Goal: Task Accomplishment & Management: Use online tool/utility

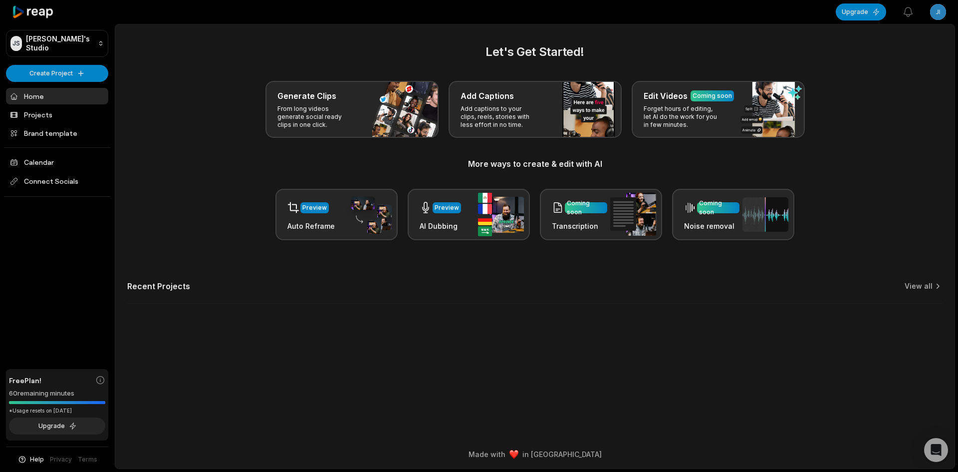
click at [547, 261] on div "Let's Get Started! Generate Clips From long videos generate social ready clips …" at bounding box center [534, 179] width 839 height 273
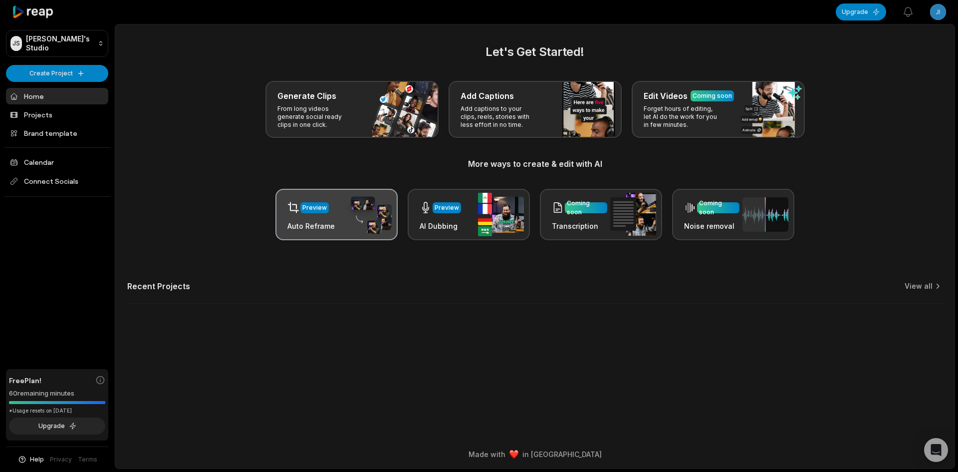
click at [342, 206] on div "Preview Auto Reframe" at bounding box center [337, 214] width 122 height 51
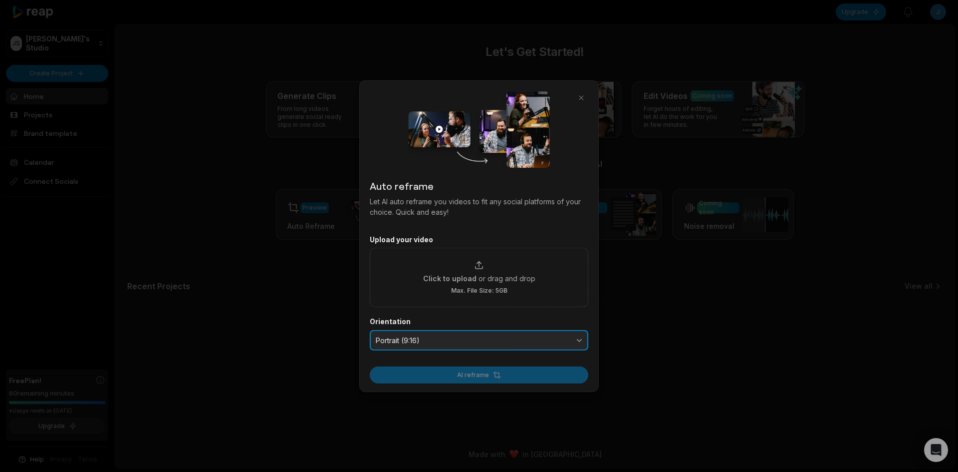
click at [471, 333] on button "Portrait (9:16)" at bounding box center [479, 339] width 219 height 21
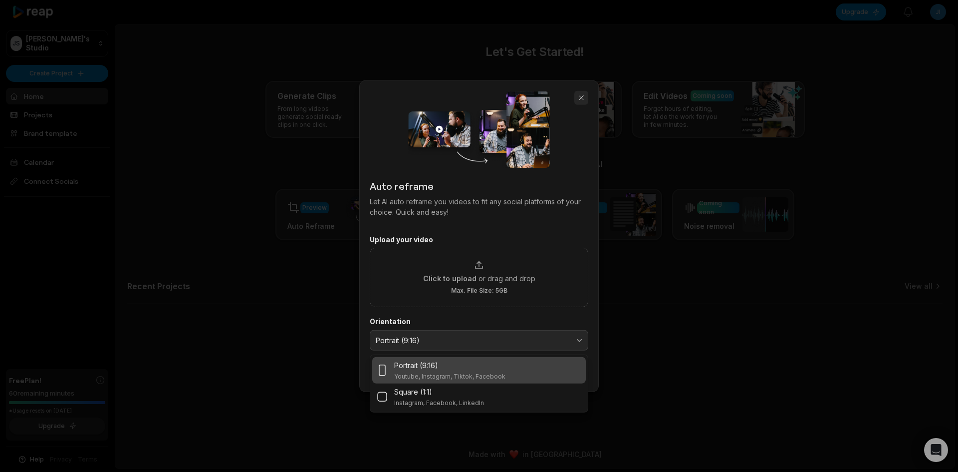
click at [580, 94] on button "button" at bounding box center [581, 97] width 14 height 14
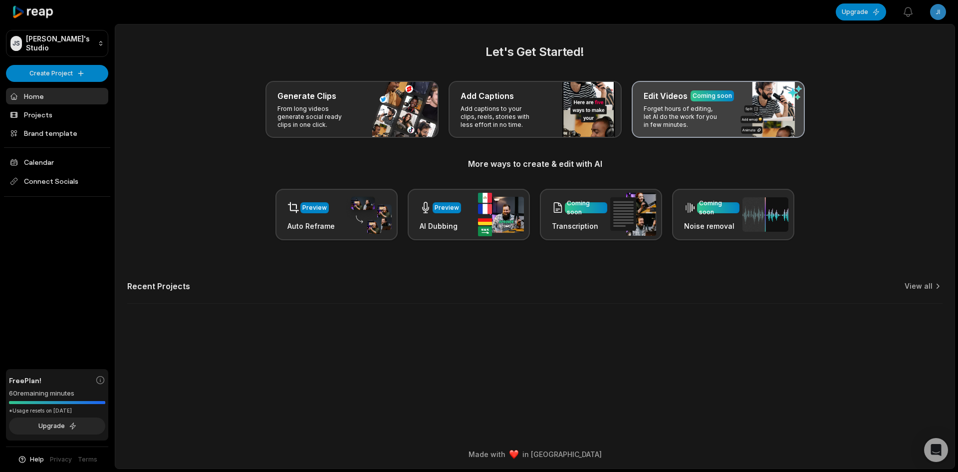
click at [713, 105] on p "Forget hours of editing, let AI do the work for you in few minutes." at bounding box center [682, 117] width 77 height 24
click at [674, 123] on p "Forget hours of editing, let AI do the work for you in few minutes." at bounding box center [682, 117] width 77 height 24
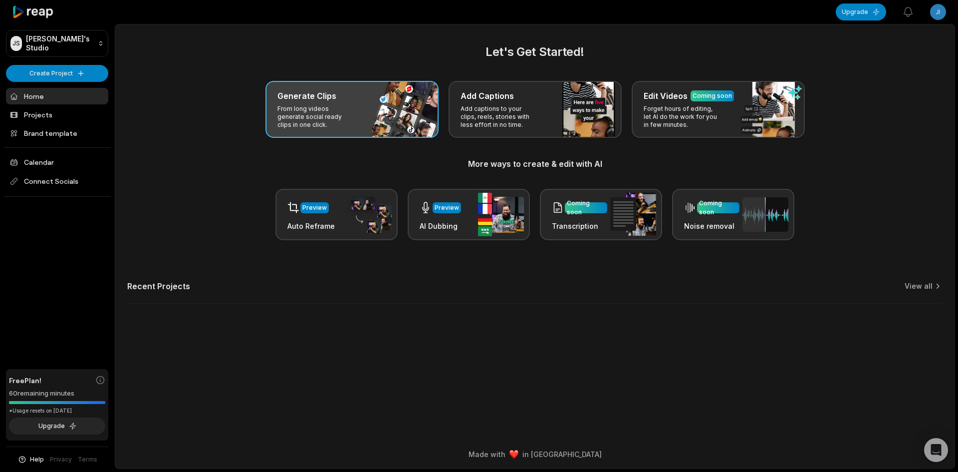
click at [314, 102] on div "Generate Clips From long videos generate social ready clips in one click." at bounding box center [352, 109] width 173 height 57
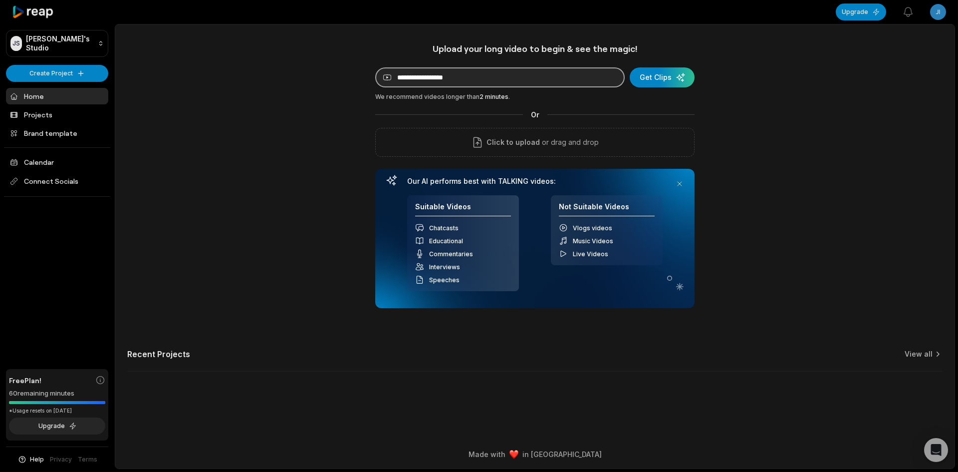
click at [433, 76] on input at bounding box center [500, 77] width 250 height 20
paste input "**********"
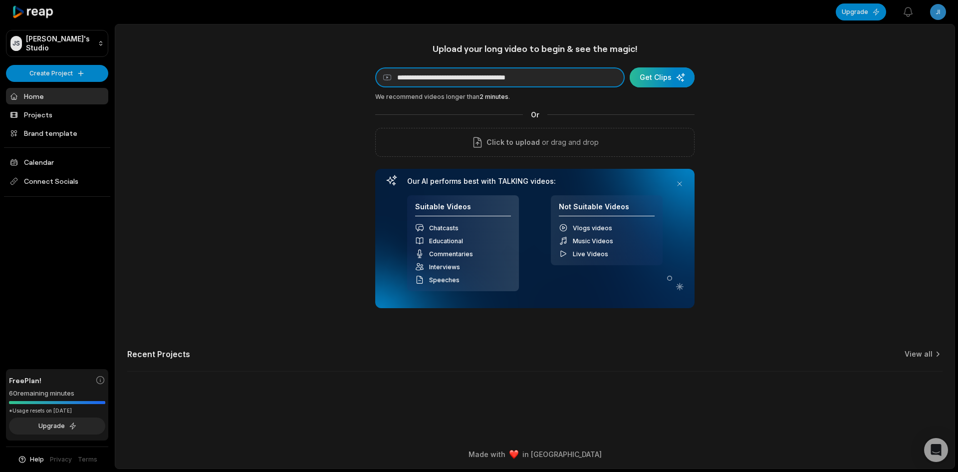
type input "**********"
click at [648, 82] on div "submit" at bounding box center [662, 77] width 65 height 20
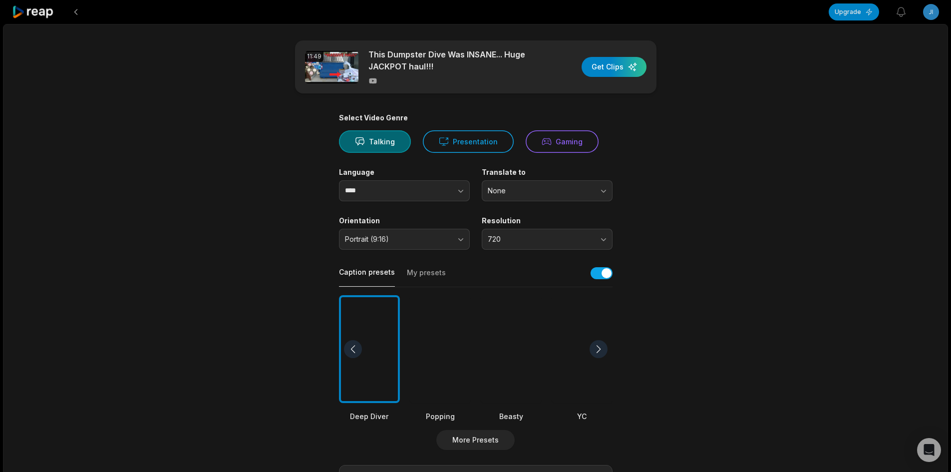
click at [553, 323] on div at bounding box center [582, 349] width 61 height 108
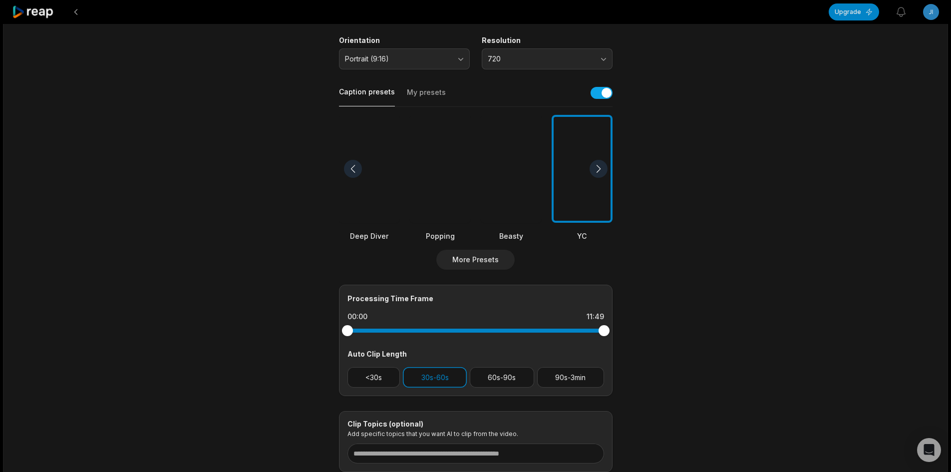
scroll to position [200, 0]
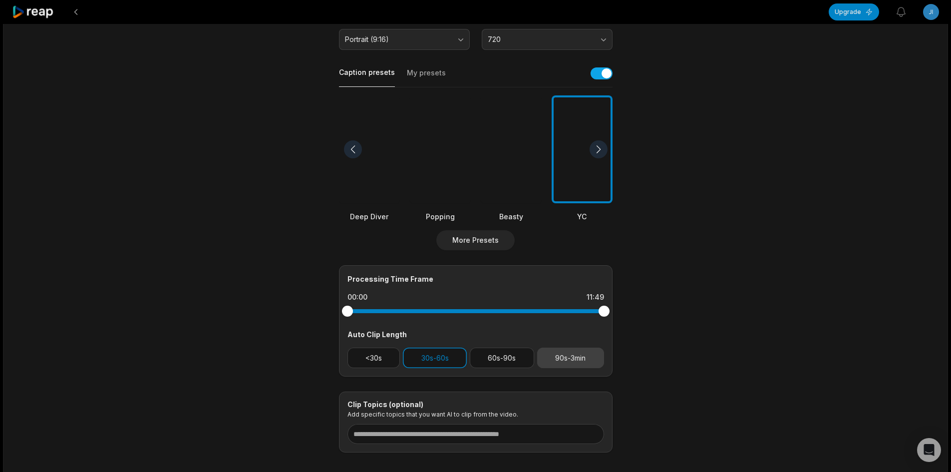
click at [581, 358] on button "90s-3min" at bounding box center [570, 357] width 67 height 20
click at [436, 351] on button "30s-60s" at bounding box center [435, 357] width 64 height 20
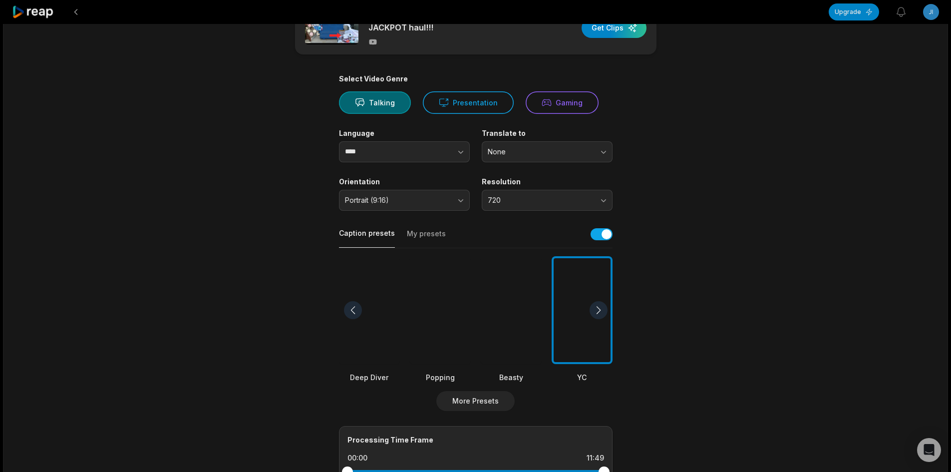
scroll to position [0, 0]
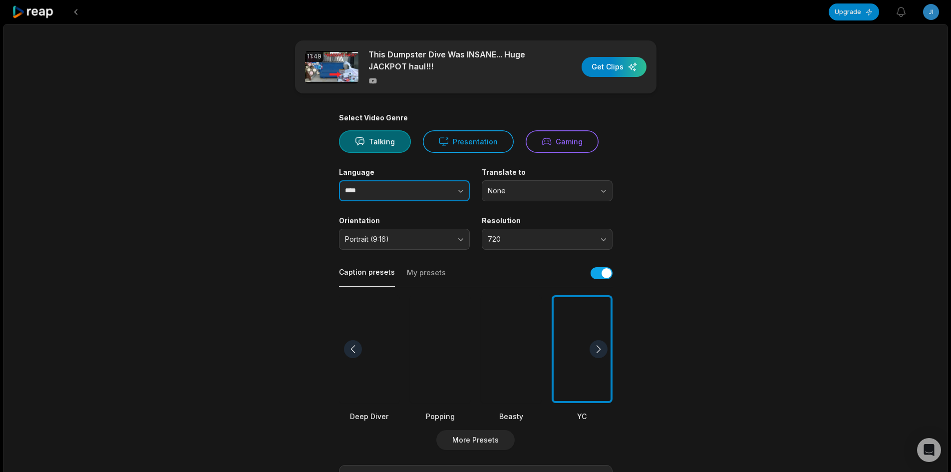
click at [442, 188] on button "button" at bounding box center [440, 190] width 57 height 21
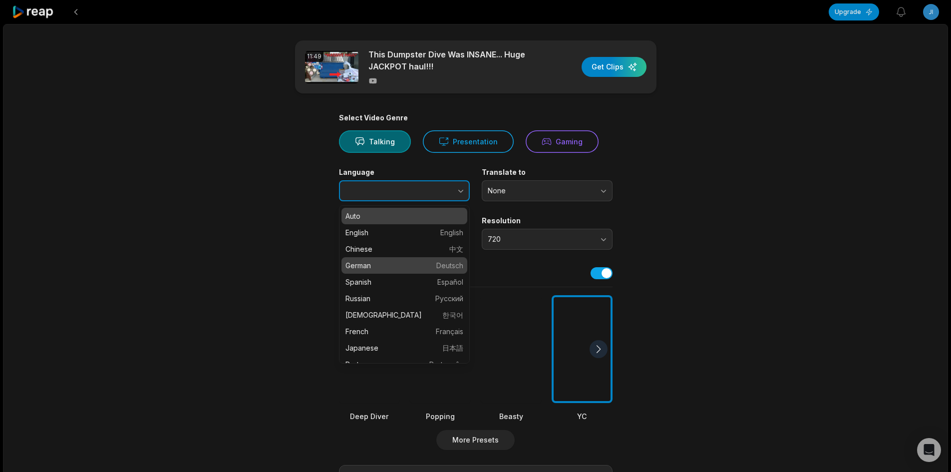
type input "*******"
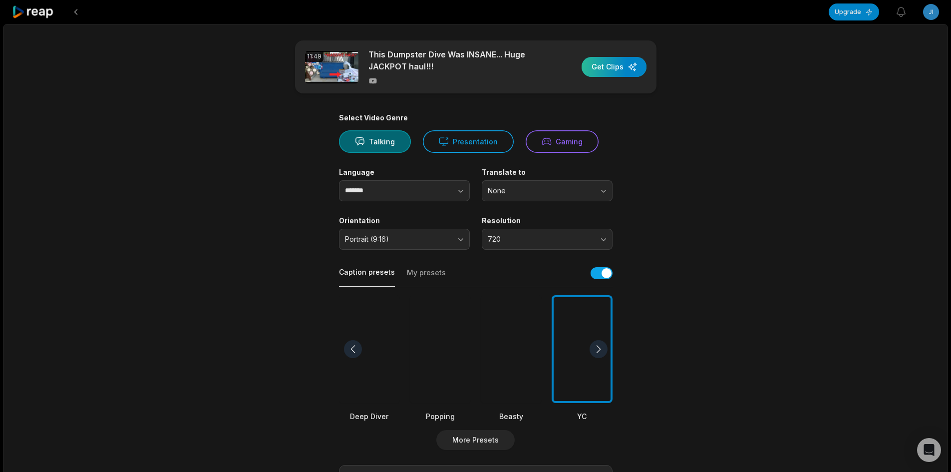
click at [609, 62] on div "button" at bounding box center [613, 67] width 65 height 20
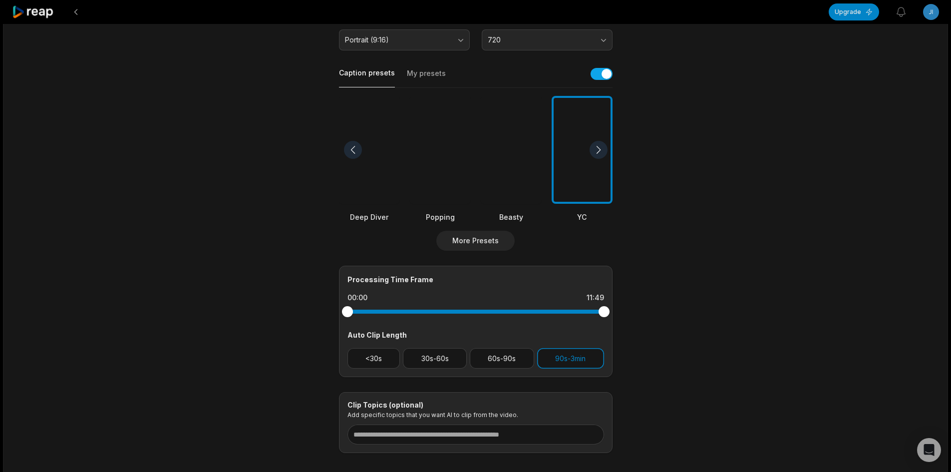
scroll to position [200, 0]
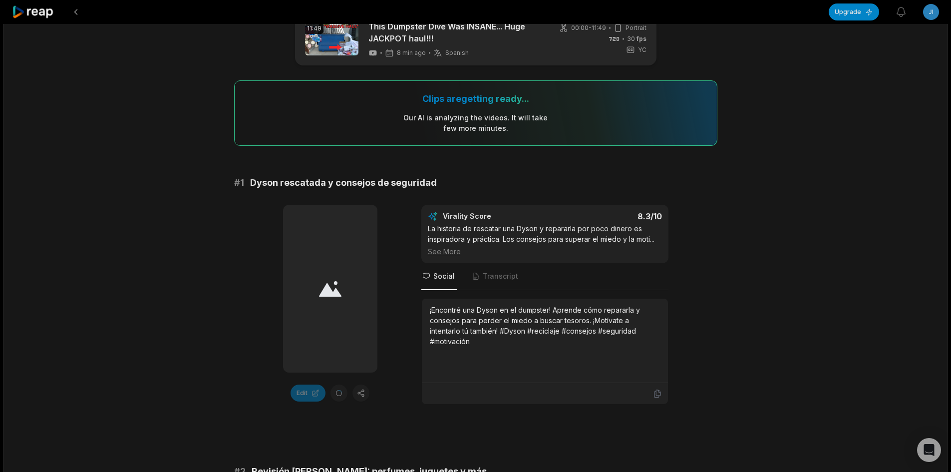
scroll to position [150, 0]
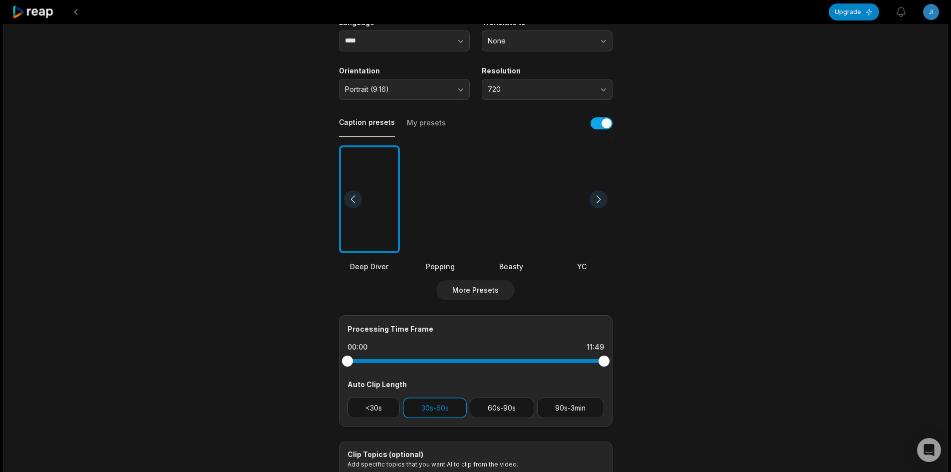
scroll to position [200, 0]
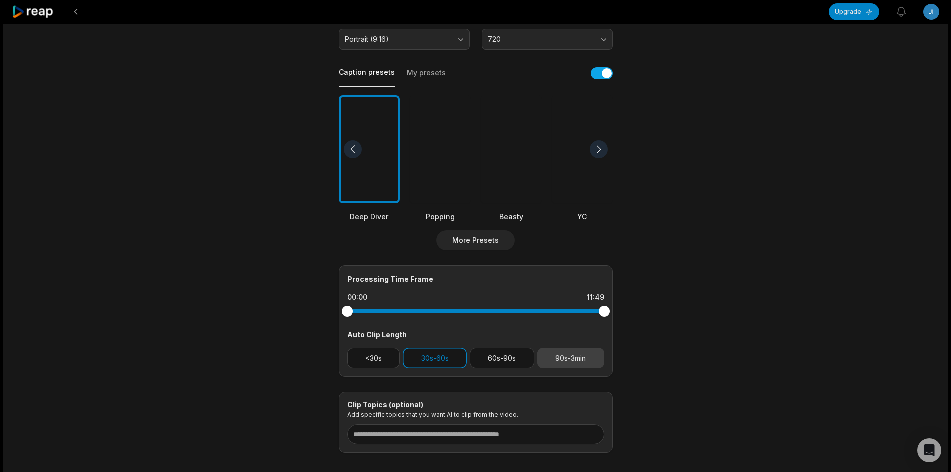
click at [553, 363] on button "90s-3min" at bounding box center [570, 357] width 67 height 20
click at [449, 359] on button "30s-60s" at bounding box center [435, 357] width 64 height 20
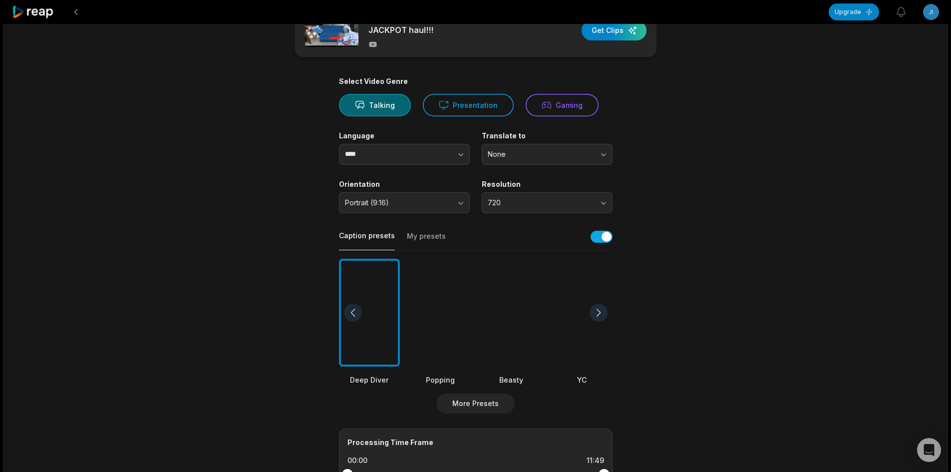
scroll to position [0, 0]
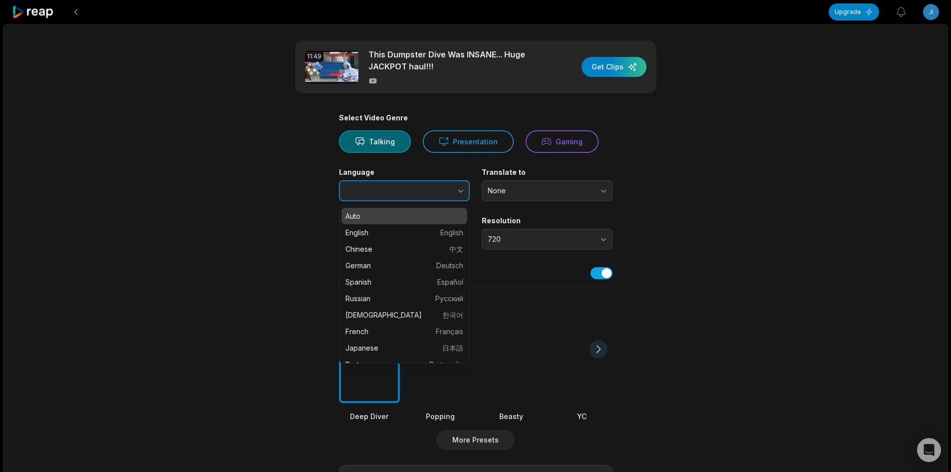
click at [435, 192] on button "button" at bounding box center [440, 190] width 57 height 21
type input "****"
click at [434, 192] on button "button" at bounding box center [440, 190] width 57 height 21
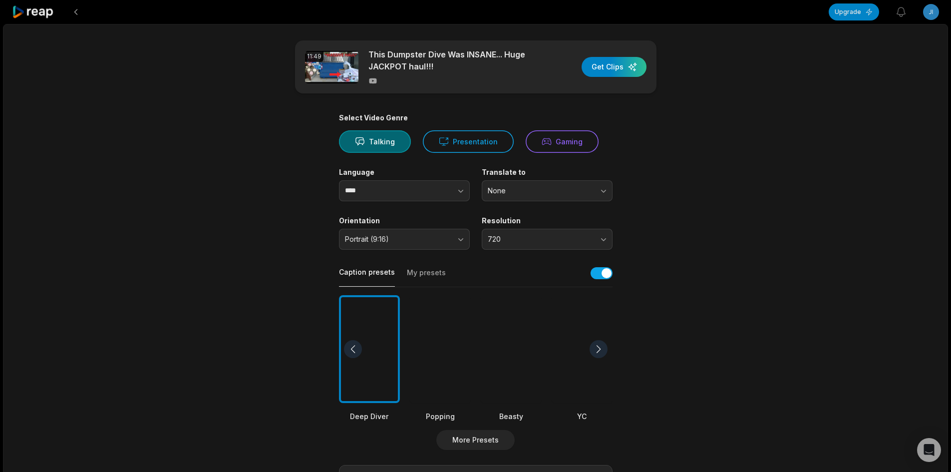
click at [573, 349] on div at bounding box center [582, 349] width 61 height 108
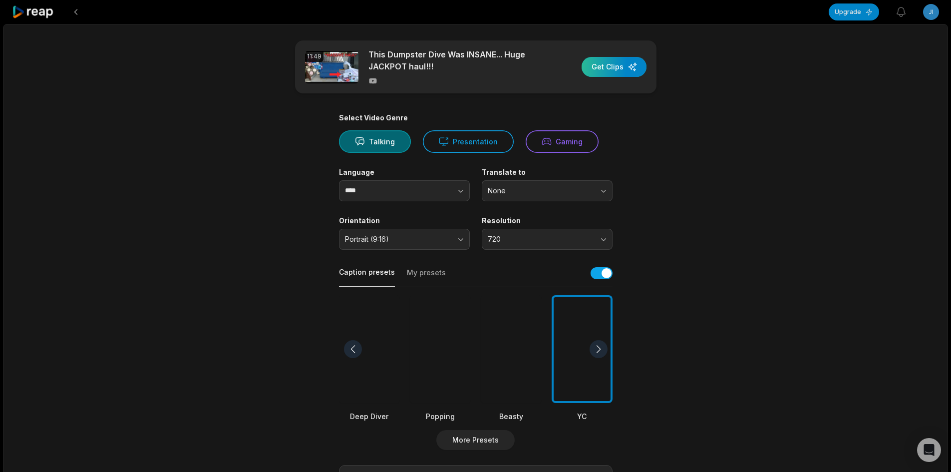
click at [626, 65] on div "button" at bounding box center [613, 67] width 65 height 20
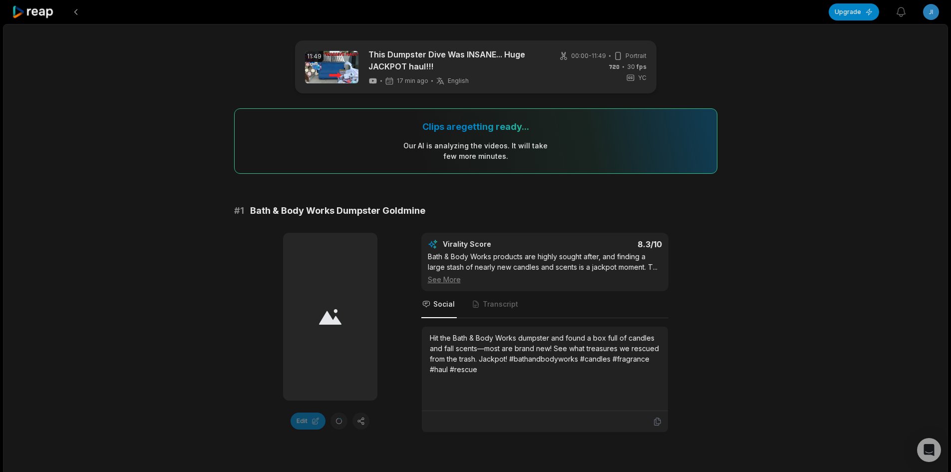
click at [38, 10] on icon at bounding box center [33, 11] width 42 height 13
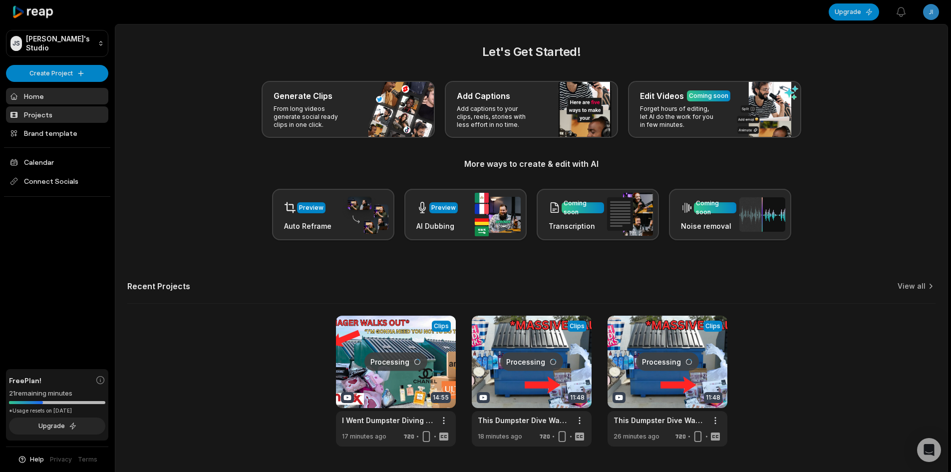
click at [56, 111] on link "Projects" at bounding box center [57, 114] width 102 height 16
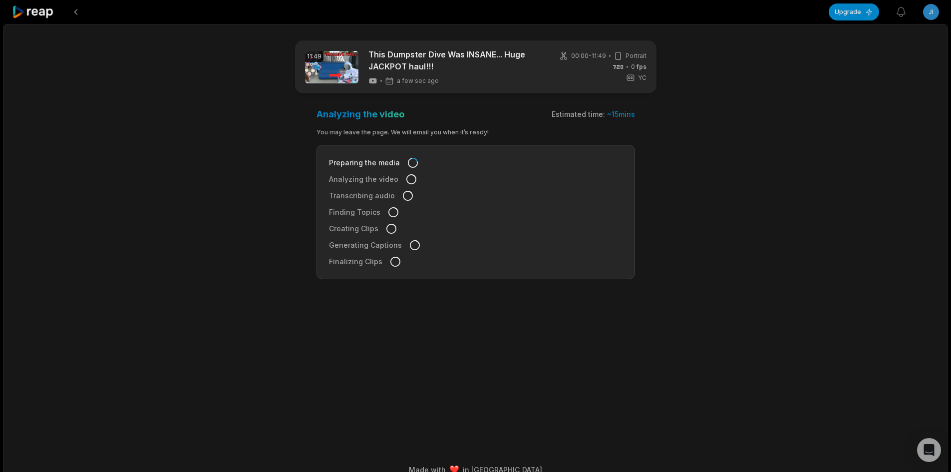
click at [51, 17] on icon at bounding box center [33, 11] width 42 height 13
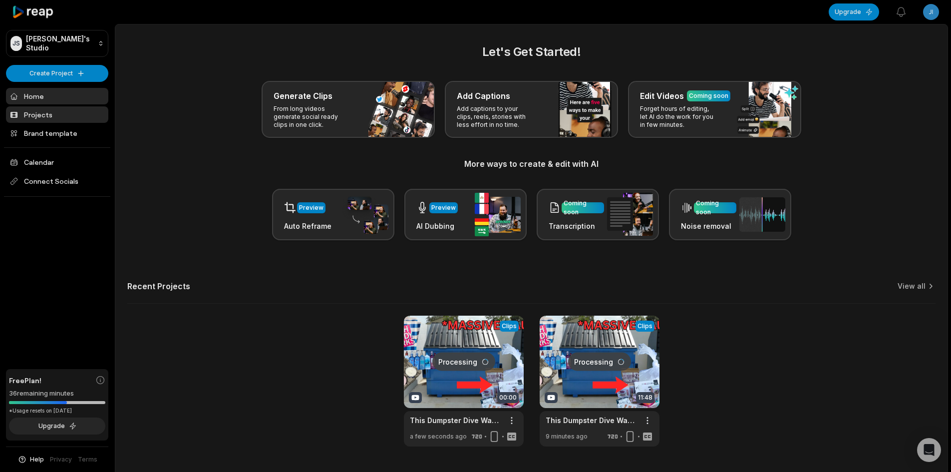
click at [61, 107] on link "Projects" at bounding box center [57, 114] width 102 height 16
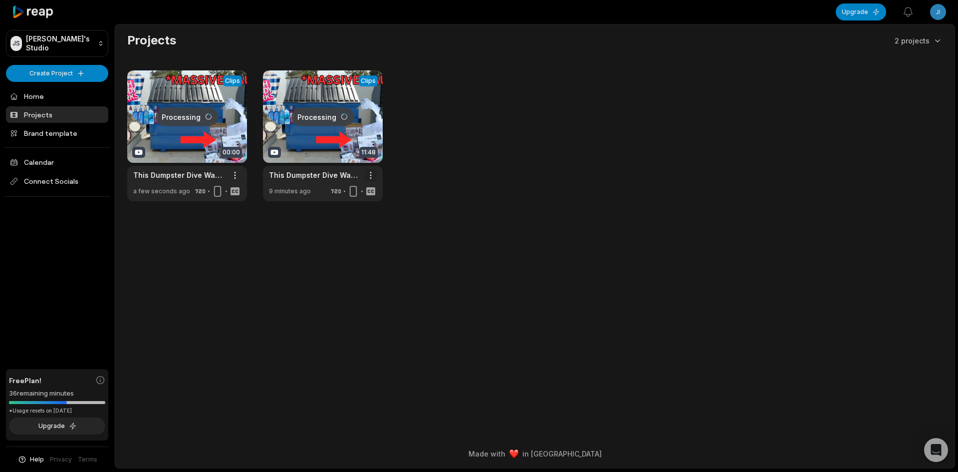
click at [370, 172] on html "JS Jimk's Studio Create Project Home Projects Brand template Calendar Connect S…" at bounding box center [479, 236] width 958 height 472
click at [359, 206] on div "Delete" at bounding box center [342, 210] width 64 height 16
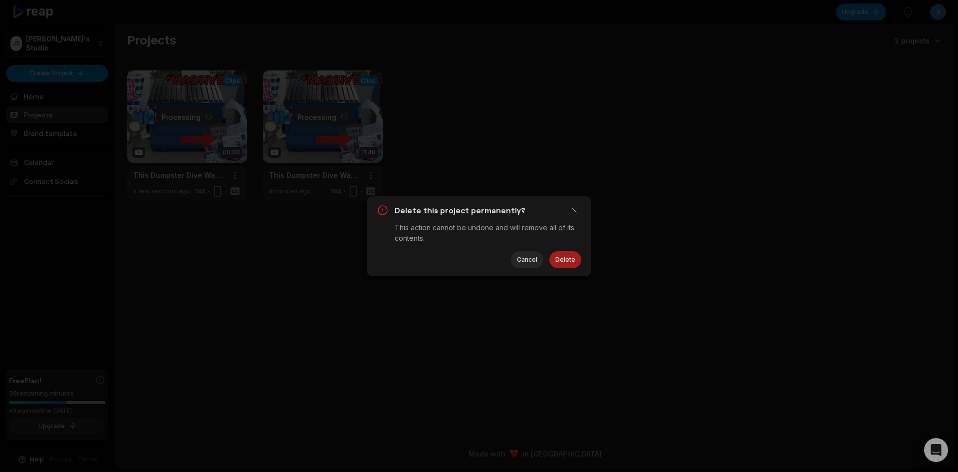
click at [572, 258] on button "Delete" at bounding box center [566, 259] width 32 height 17
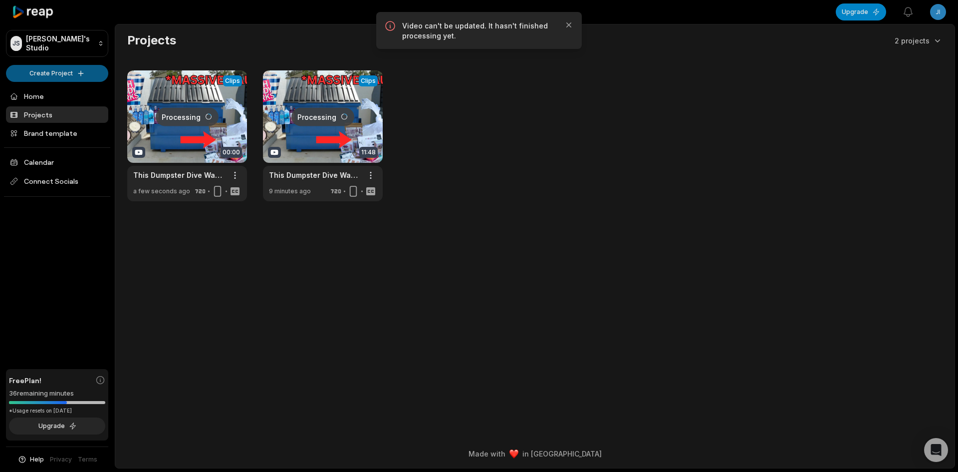
click at [85, 67] on html "JS Jimk's Studio Create Project Home Projects Brand template Calendar Connect S…" at bounding box center [479, 236] width 958 height 472
click at [83, 91] on link "Create Clips" at bounding box center [56, 93] width 97 height 16
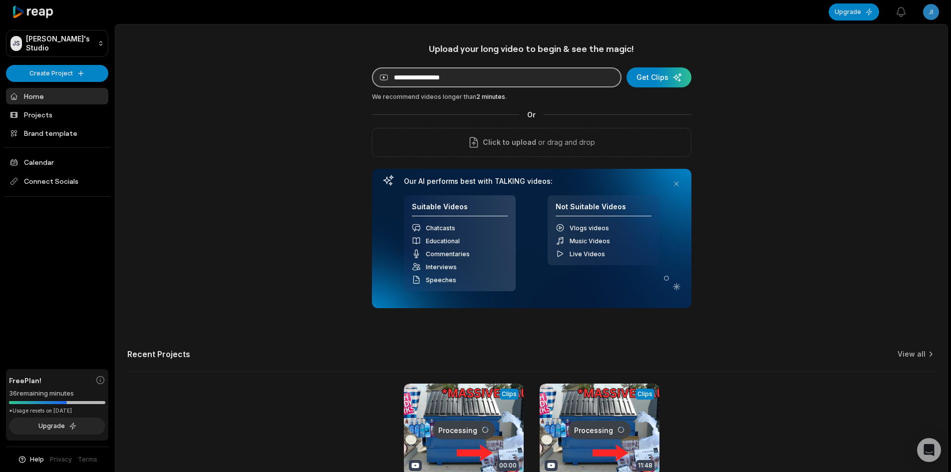
click at [462, 83] on input at bounding box center [497, 77] width 250 height 20
paste input "**********"
type input "**********"
click at [639, 76] on div "submit" at bounding box center [658, 77] width 65 height 20
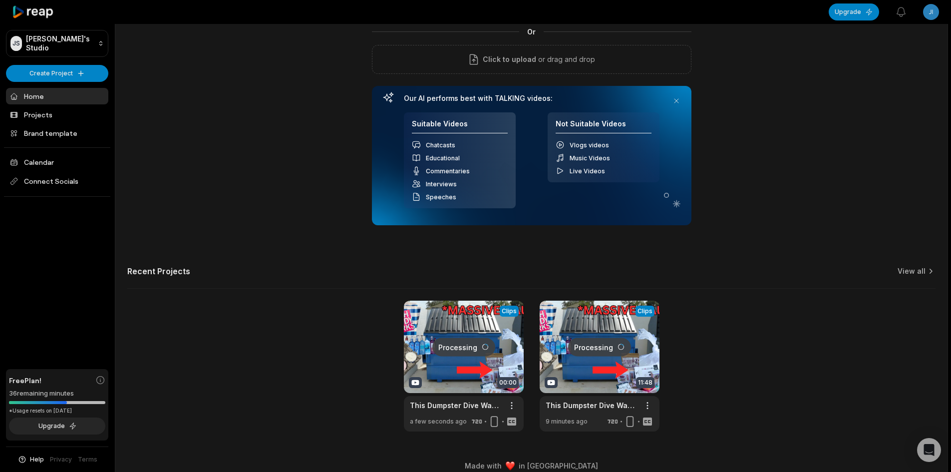
scroll to position [94, 0]
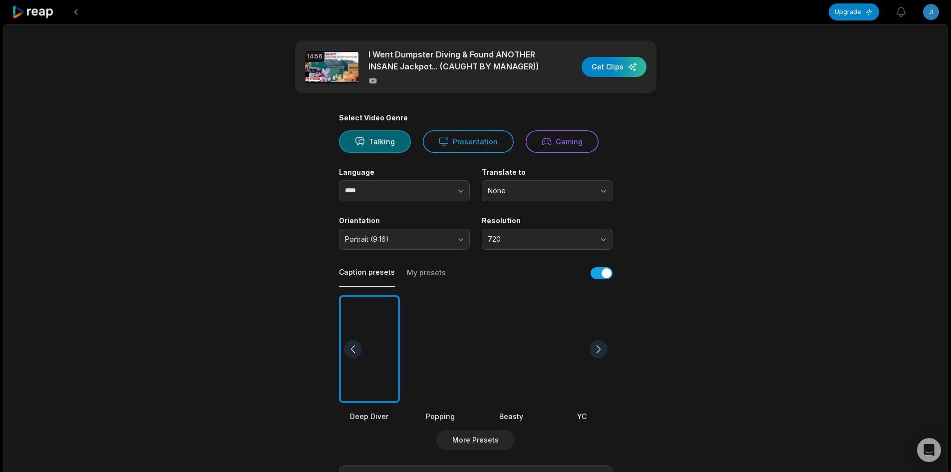
click at [588, 304] on div at bounding box center [582, 349] width 61 height 108
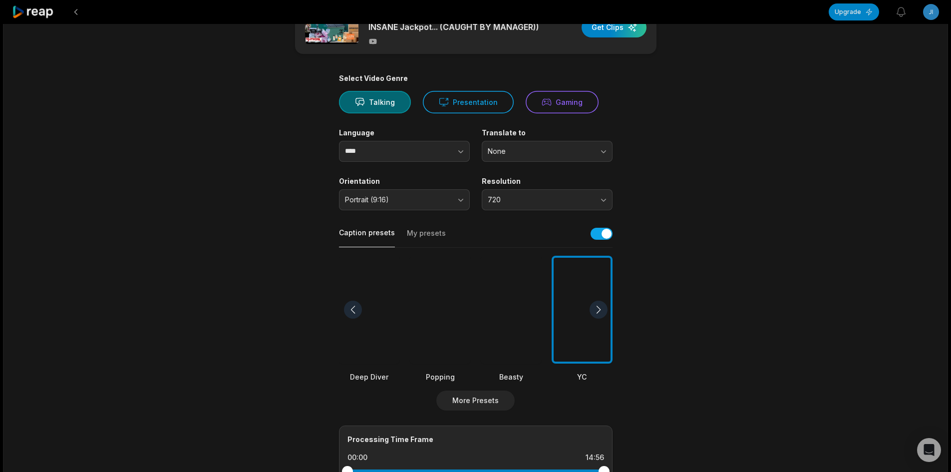
scroll to position [250, 0]
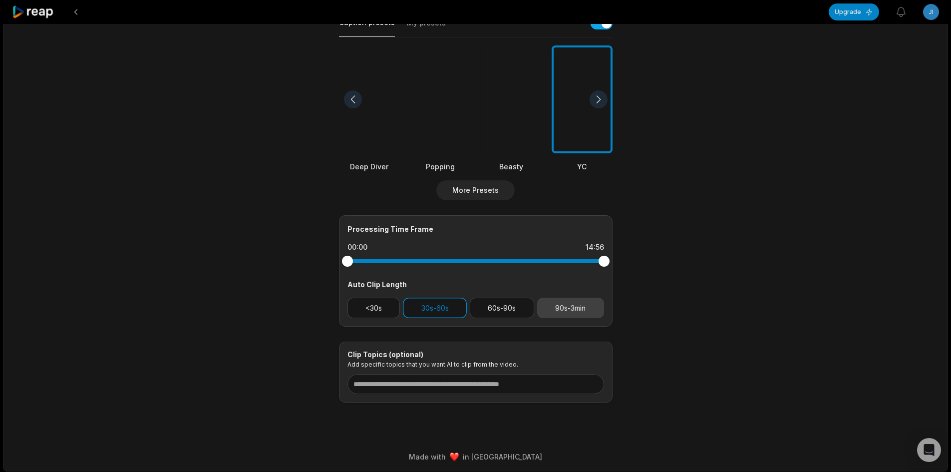
click at [571, 303] on button "90s-3min" at bounding box center [570, 307] width 67 height 20
click at [442, 310] on button "30s-60s" at bounding box center [435, 307] width 64 height 20
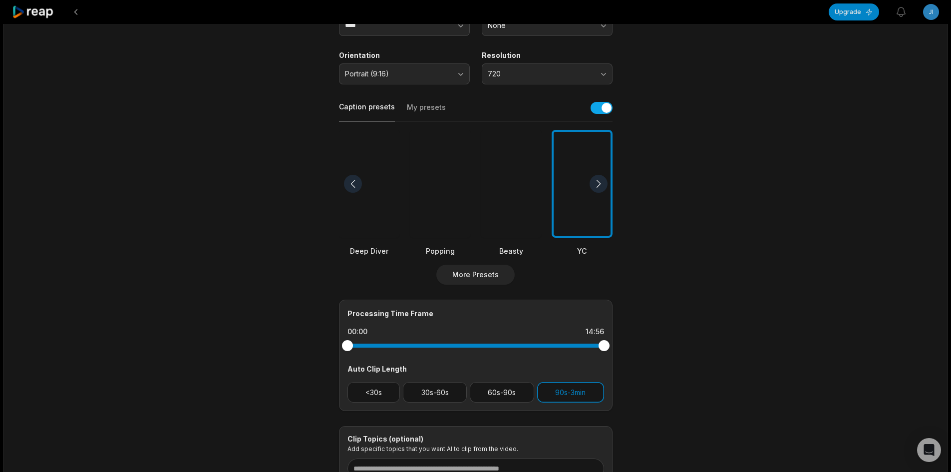
scroll to position [0, 0]
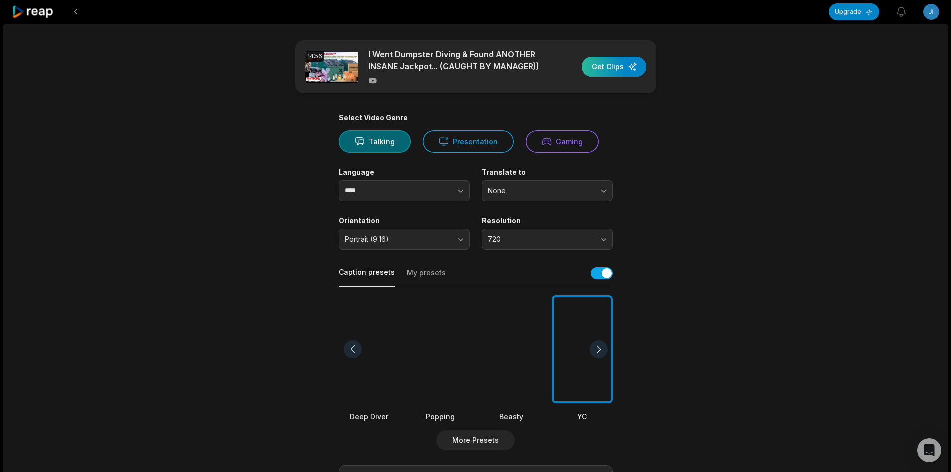
click at [597, 62] on div "button" at bounding box center [613, 67] width 65 height 20
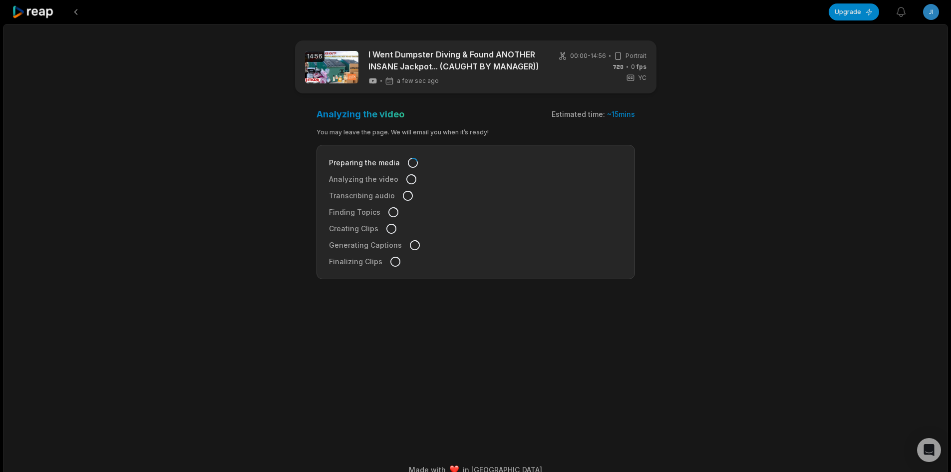
click at [35, 13] on icon at bounding box center [33, 11] width 42 height 13
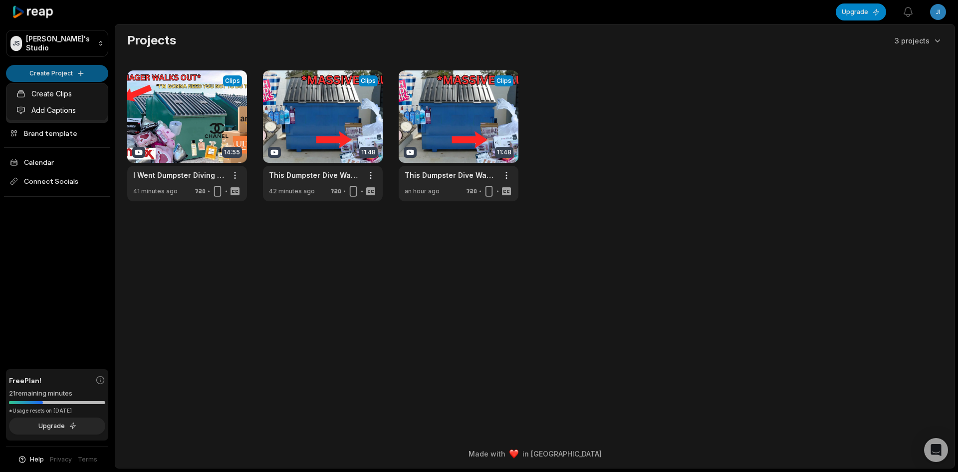
click at [50, 78] on html "JS Jimk's Studio Create Project Home Projects Brand template Calendar Connect S…" at bounding box center [479, 236] width 958 height 472
click at [53, 93] on link "Create Clips" at bounding box center [56, 93] width 97 height 16
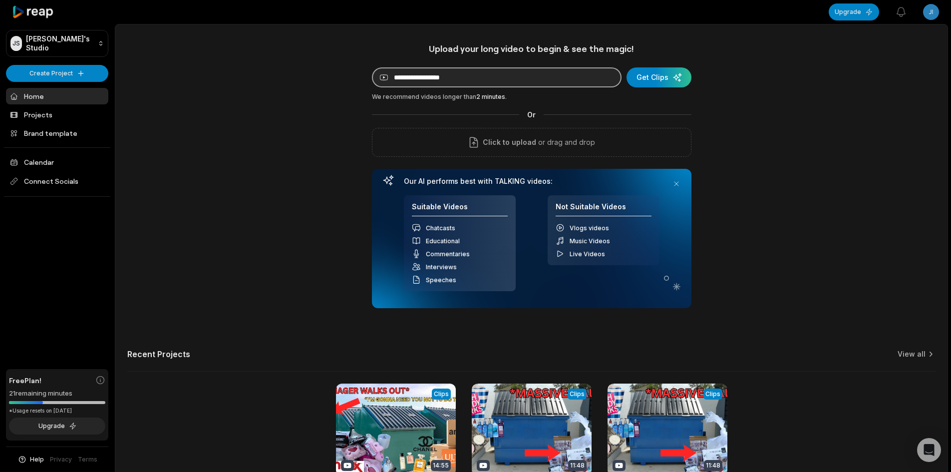
click at [451, 77] on input at bounding box center [497, 77] width 250 height 20
paste input "**********"
type input "**********"
click at [679, 78] on div "submit" at bounding box center [658, 77] width 65 height 20
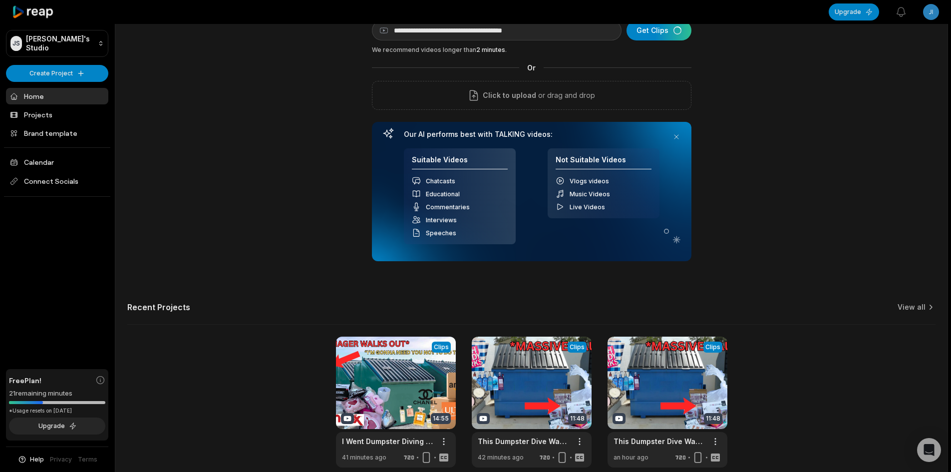
scroll to position [50, 0]
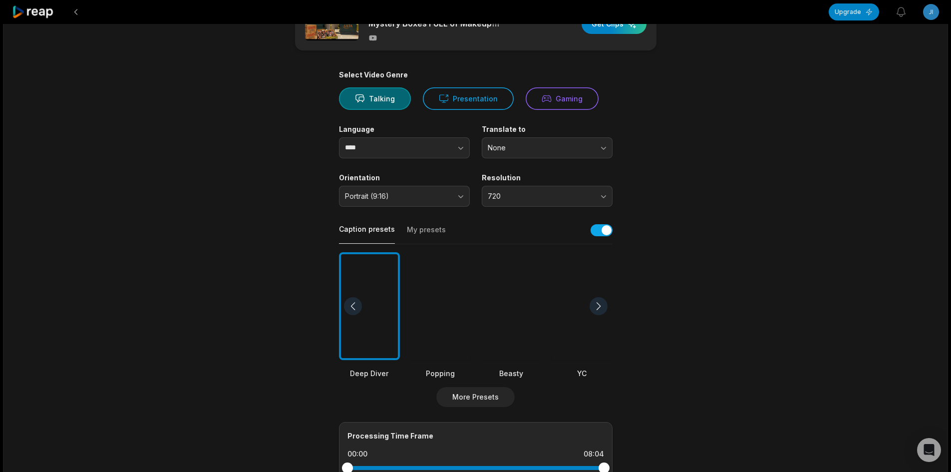
scroll to position [50, 0]
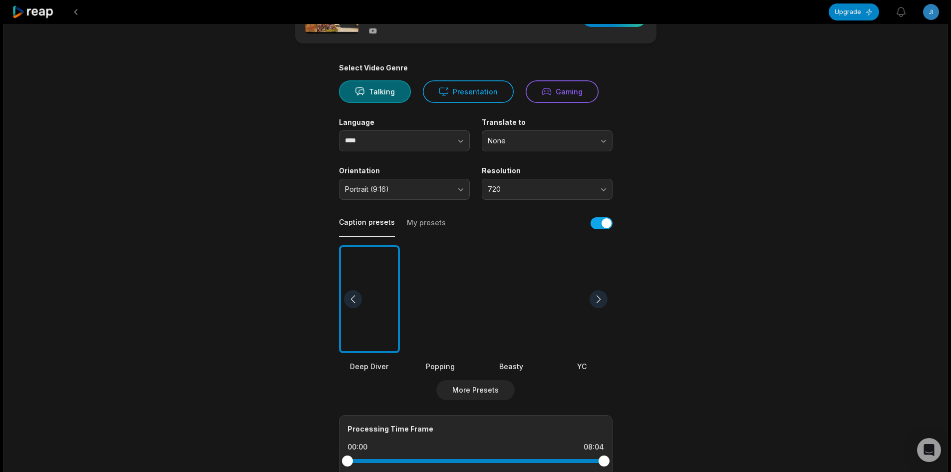
click at [577, 310] on div at bounding box center [582, 299] width 61 height 108
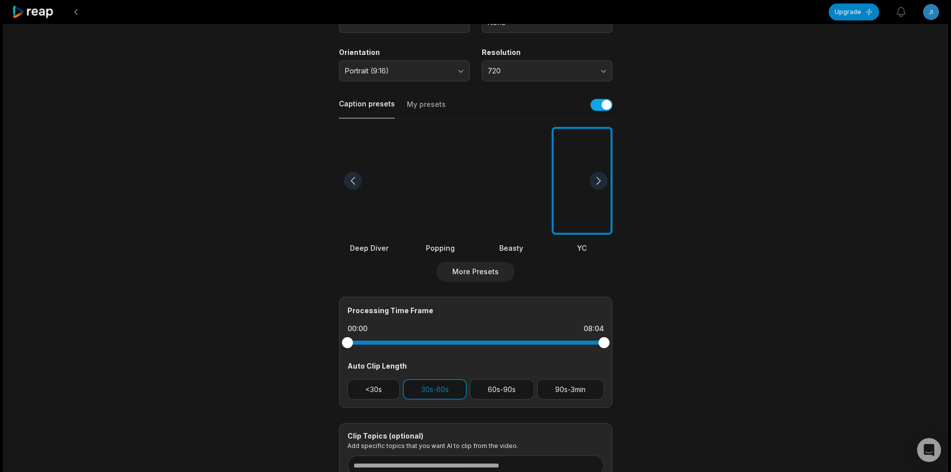
scroll to position [200, 0]
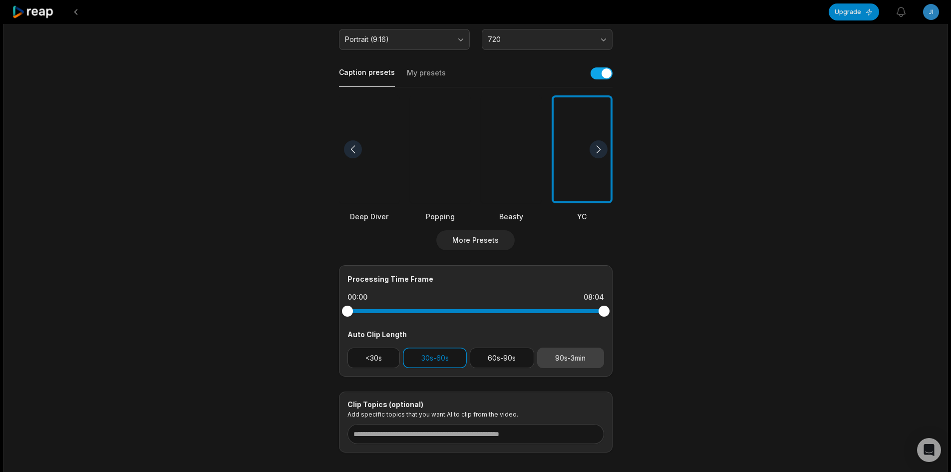
click at [587, 364] on button "90s-3min" at bounding box center [570, 357] width 67 height 20
click at [446, 360] on button "30s-60s" at bounding box center [435, 357] width 64 height 20
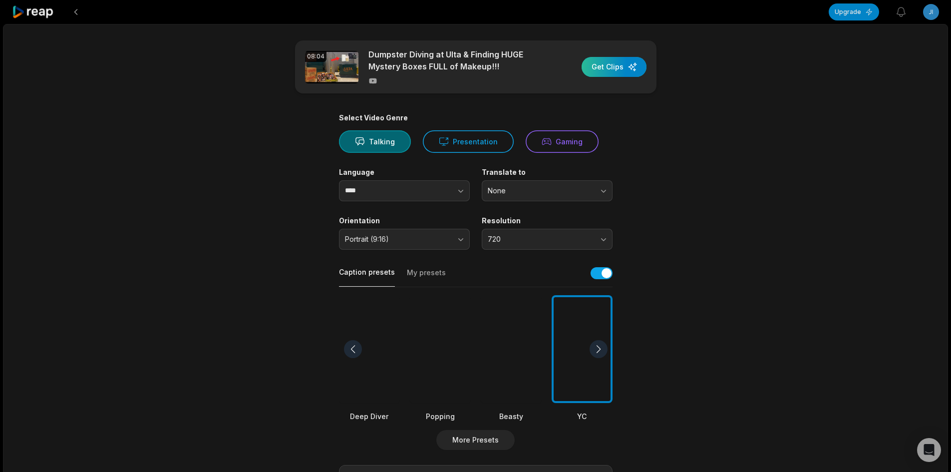
click at [607, 70] on div "button" at bounding box center [613, 67] width 65 height 20
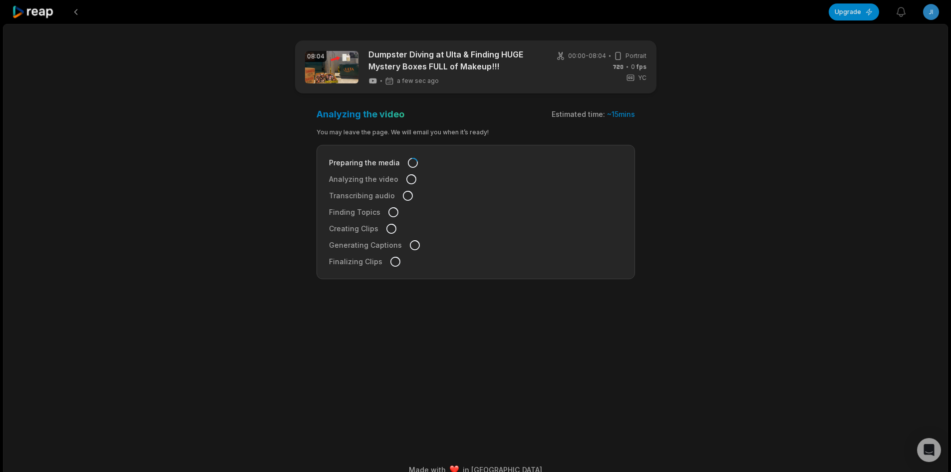
click at [29, 7] on icon at bounding box center [33, 11] width 42 height 13
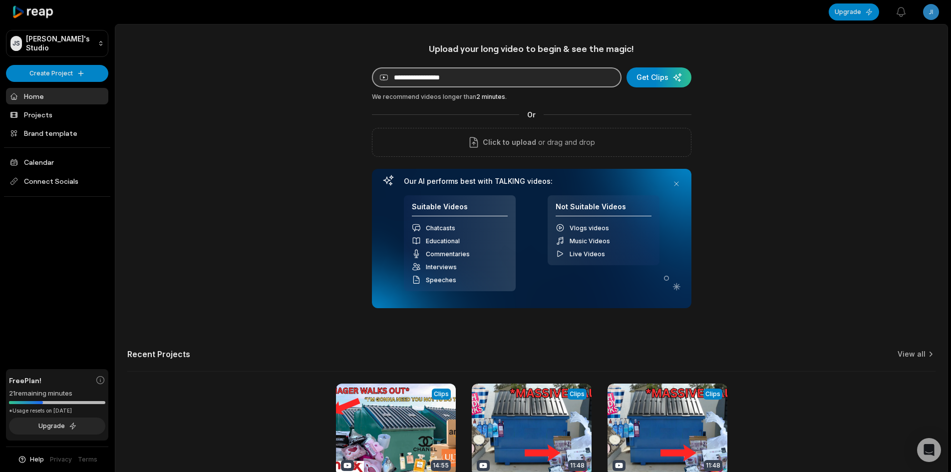
click at [449, 70] on input at bounding box center [497, 77] width 250 height 20
paste input "**********"
type input "**********"
click at [633, 75] on div "submit" at bounding box center [658, 77] width 65 height 20
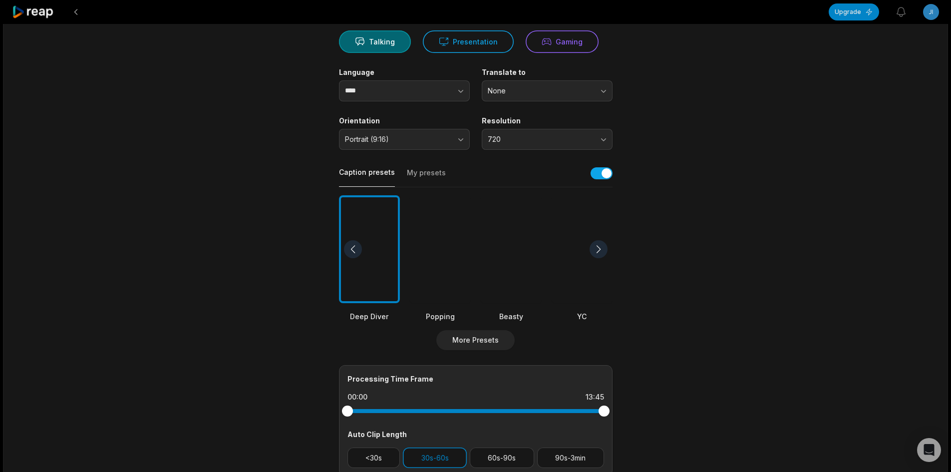
click at [576, 246] on div at bounding box center [582, 249] width 61 height 108
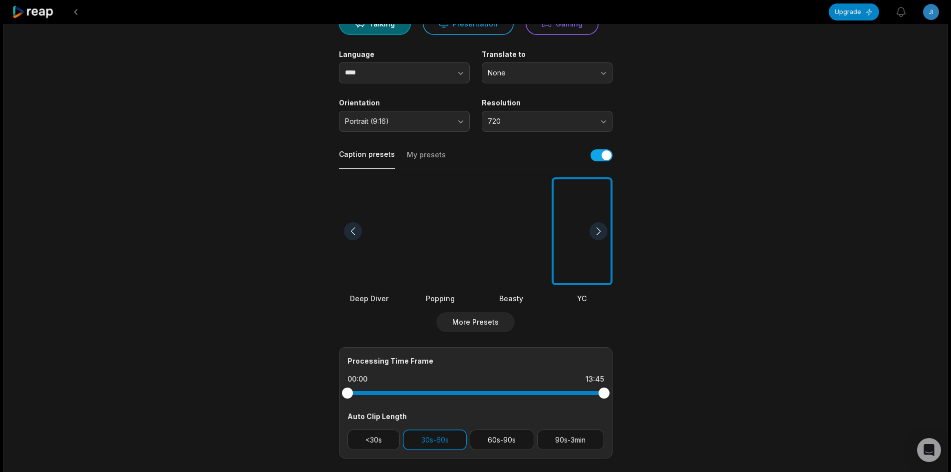
scroll to position [150, 0]
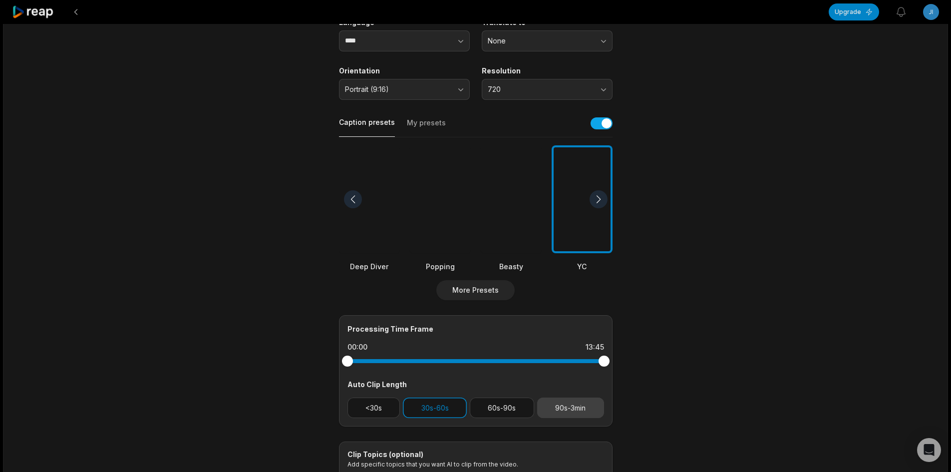
click at [583, 406] on button "90s-3min" at bounding box center [570, 407] width 67 height 20
click at [453, 409] on button "30s-60s" at bounding box center [435, 407] width 64 height 20
drag, startPoint x: 601, startPoint y: 365, endPoint x: 589, endPoint y: 377, distance: 16.9
click at [589, 377] on div "Processing Time Frame 00:00 12:58 Auto Clip Length <30s 30s-60s 60s-90s 90s-3min" at bounding box center [476, 370] width 274 height 111
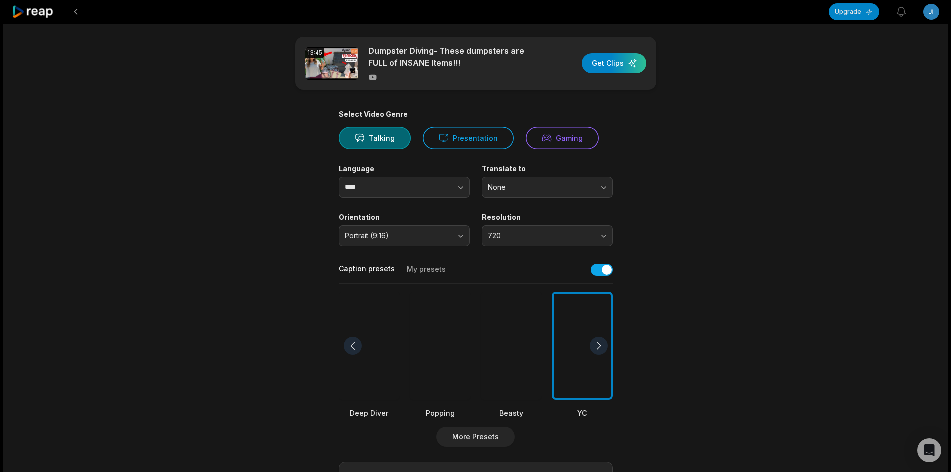
scroll to position [0, 0]
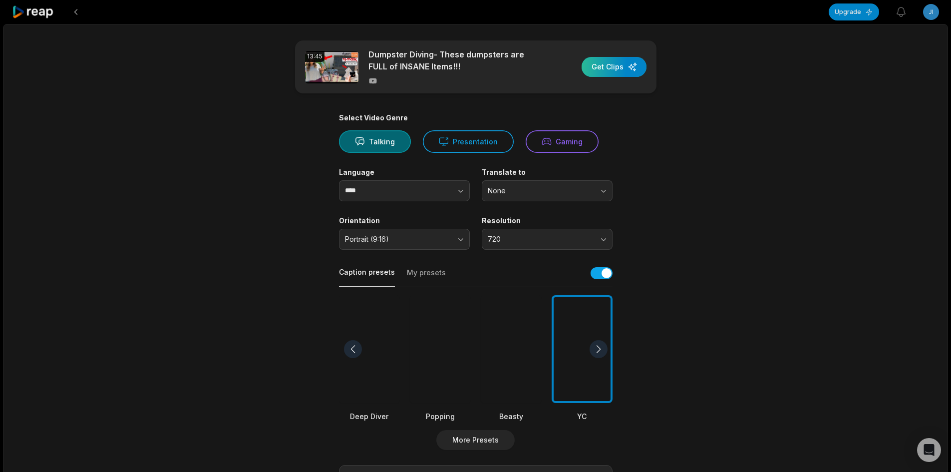
click at [611, 73] on div "button" at bounding box center [613, 67] width 65 height 20
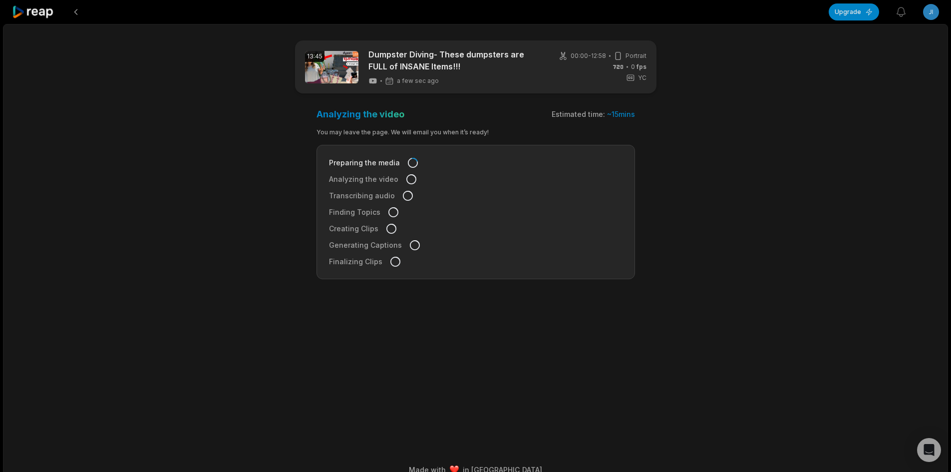
click at [23, 10] on icon at bounding box center [33, 11] width 42 height 13
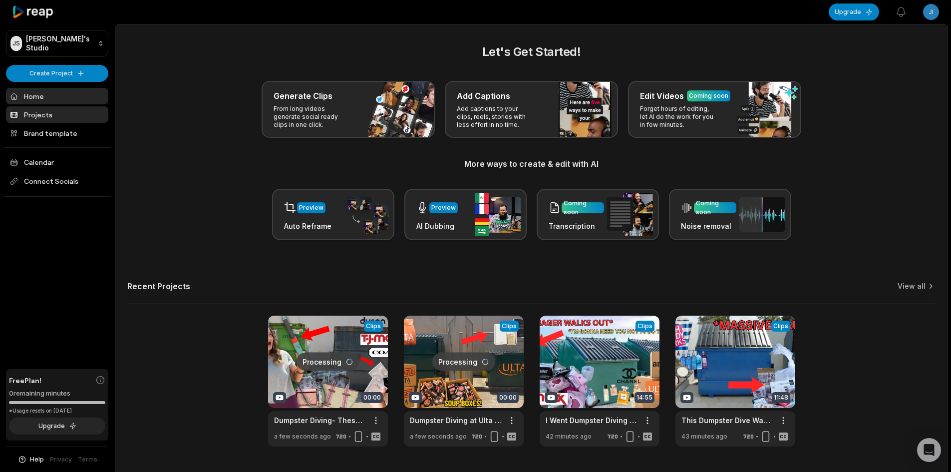
click at [25, 111] on link "Projects" at bounding box center [57, 114] width 102 height 16
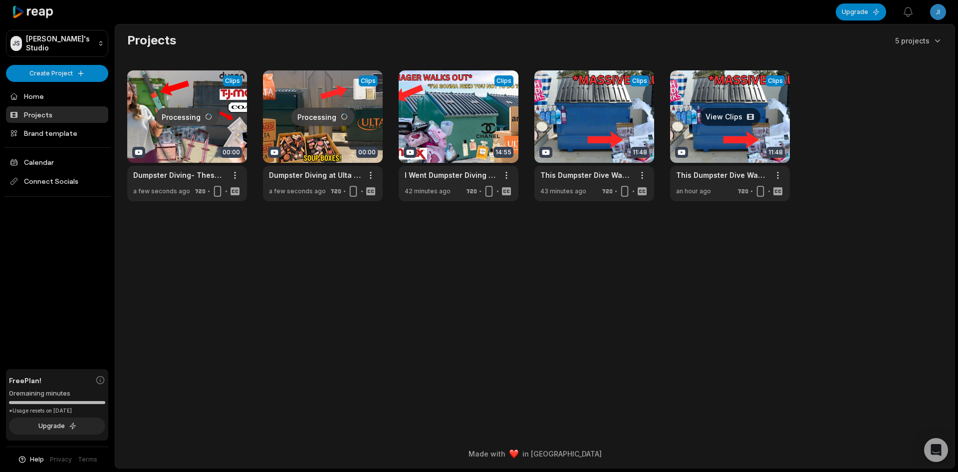
click at [738, 117] on link at bounding box center [730, 135] width 120 height 131
click at [782, 173] on html "JS [PERSON_NAME]'s Studio Create Project Home Projects Brand template Calendar …" at bounding box center [479, 236] width 958 height 472
click at [756, 207] on span "Delete" at bounding box center [748, 210] width 22 height 10
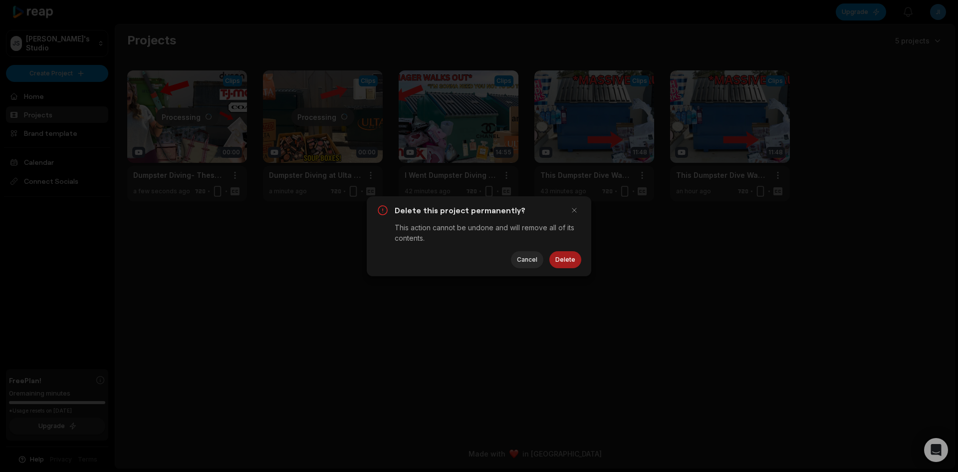
click at [557, 255] on button "Delete" at bounding box center [566, 259] width 32 height 17
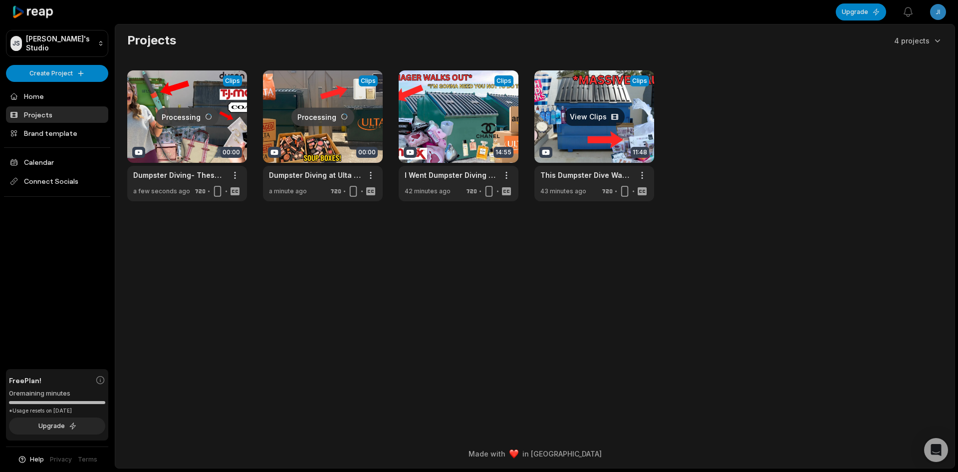
click at [606, 117] on link at bounding box center [595, 135] width 120 height 131
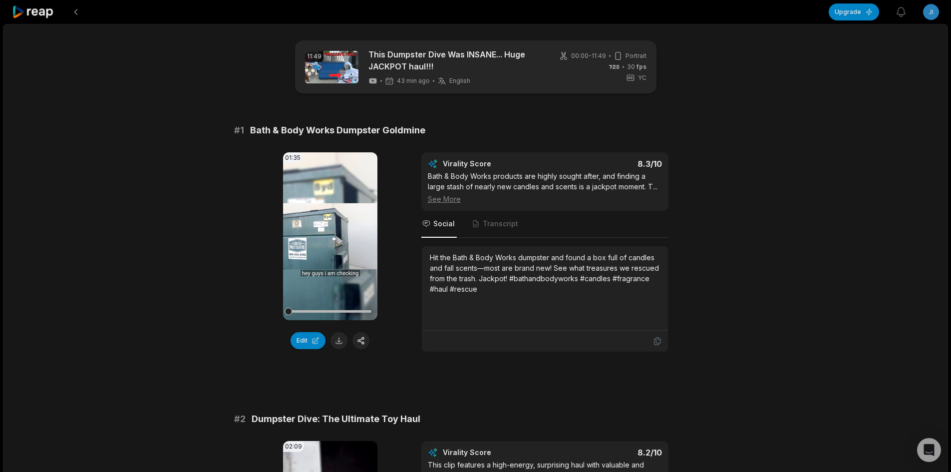
click at [34, 8] on icon at bounding box center [33, 11] width 42 height 13
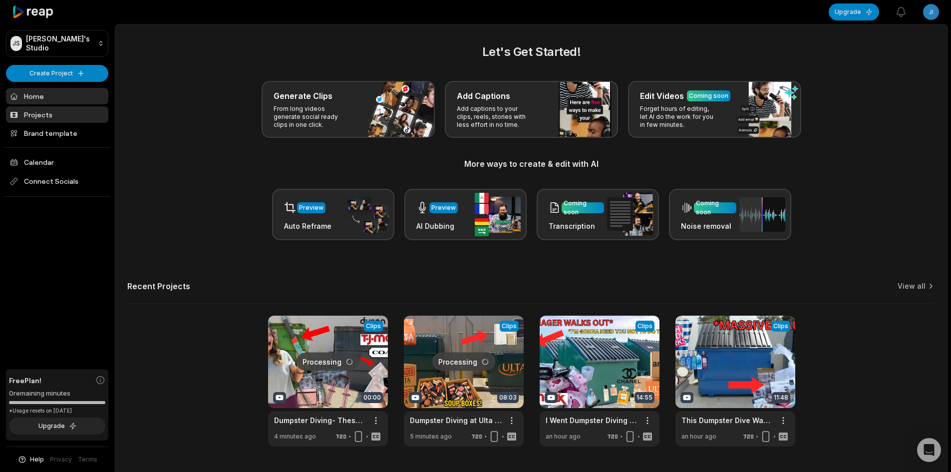
click at [34, 110] on link "Projects" at bounding box center [57, 114] width 102 height 16
